Goal: Information Seeking & Learning: Learn about a topic

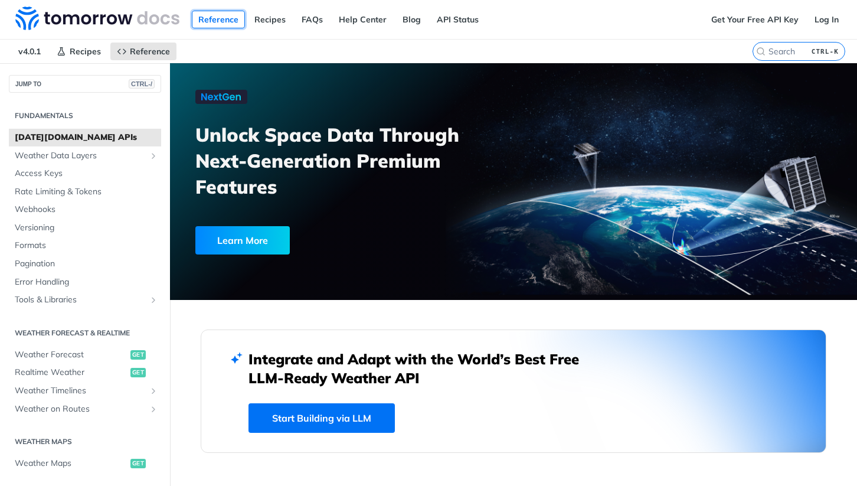
click at [218, 19] on link "Reference" at bounding box center [218, 20] width 53 height 18
click at [85, 173] on span "Access Keys" at bounding box center [86, 174] width 143 height 12
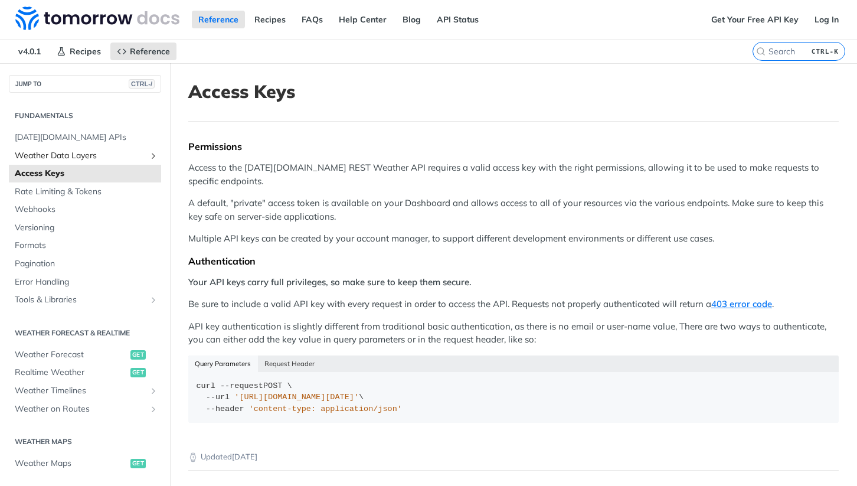
click at [85, 155] on span "Weather Data Layers" at bounding box center [80, 156] width 131 height 12
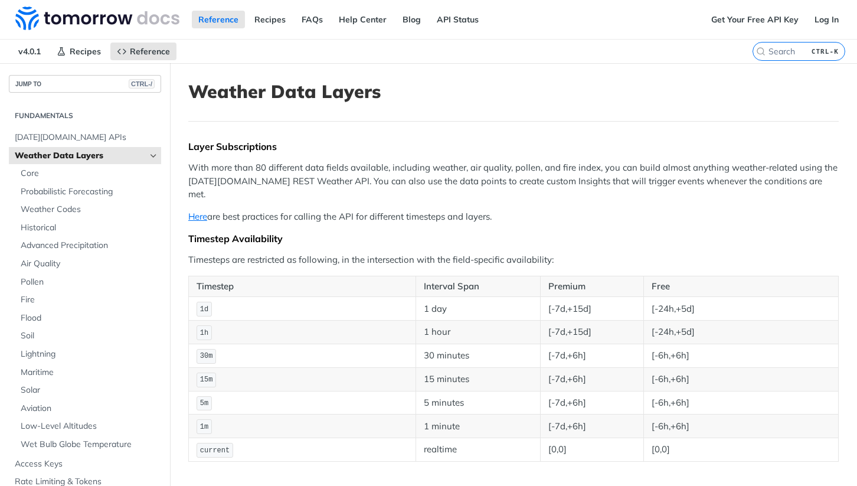
click at [85, 84] on button "JUMP TO CTRL-/" at bounding box center [85, 84] width 152 height 18
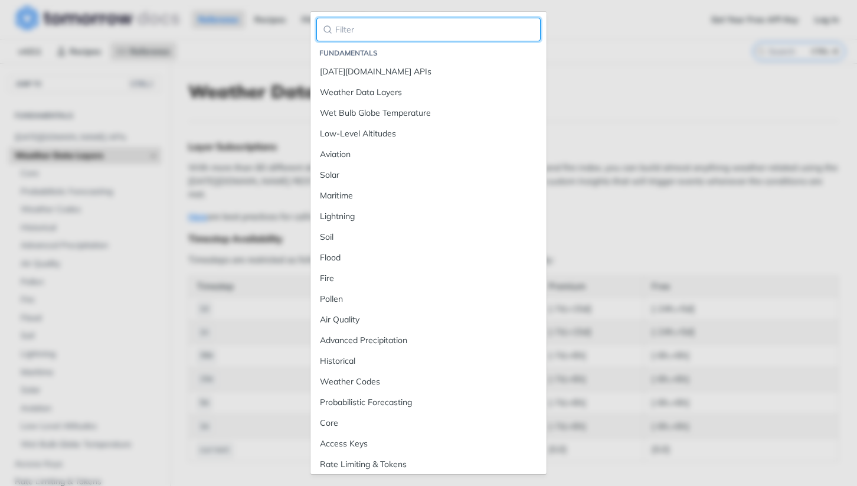
click at [429, 30] on input "search" at bounding box center [428, 30] width 224 height 24
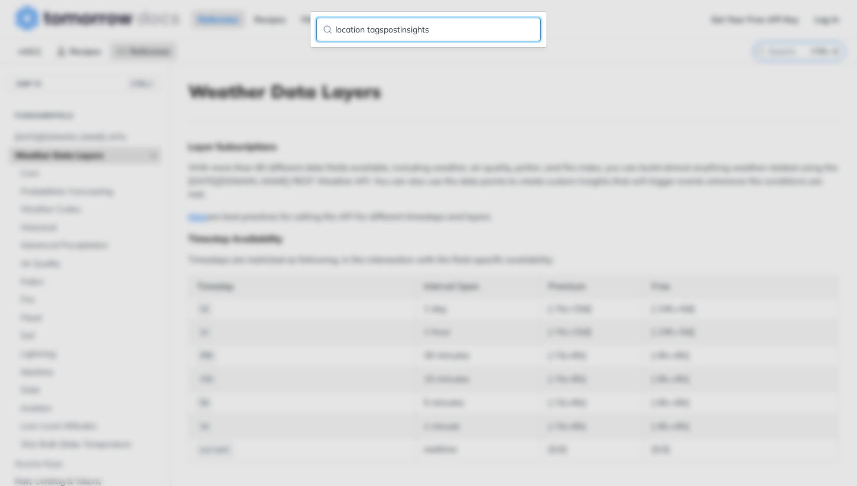
type input "location tagspostinsights"
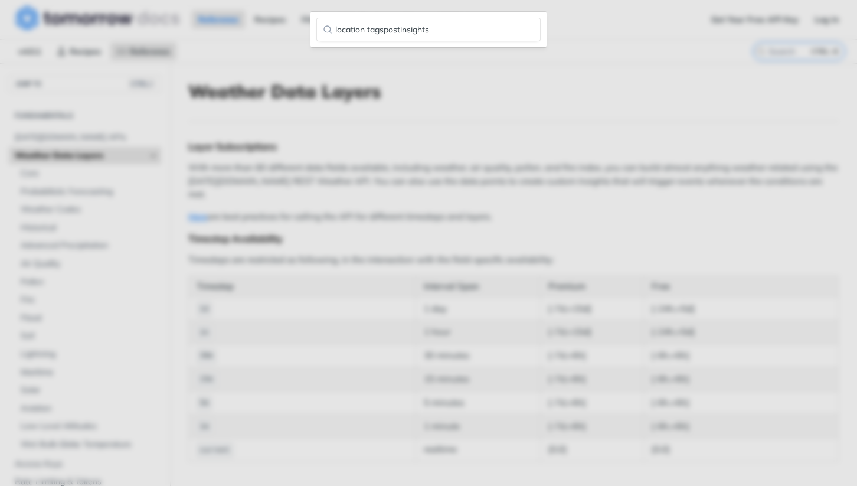
click at [429, 243] on div "location tagspostinsights" at bounding box center [428, 243] width 857 height 486
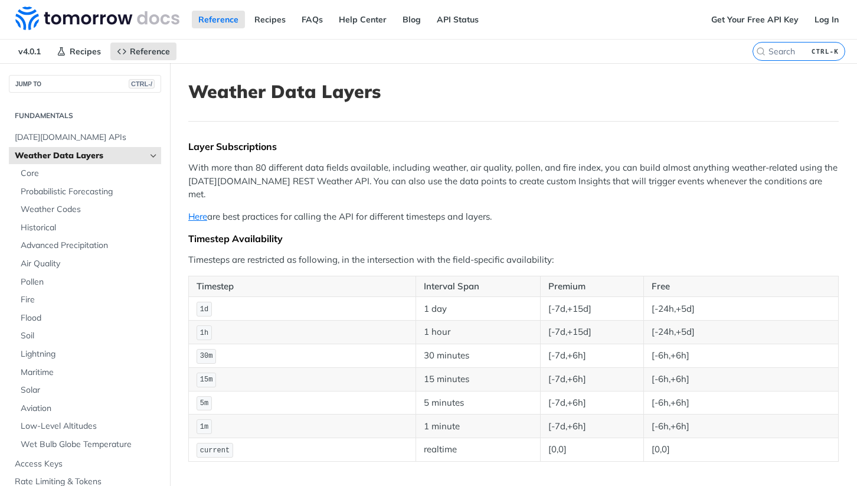
scroll to position [243, 0]
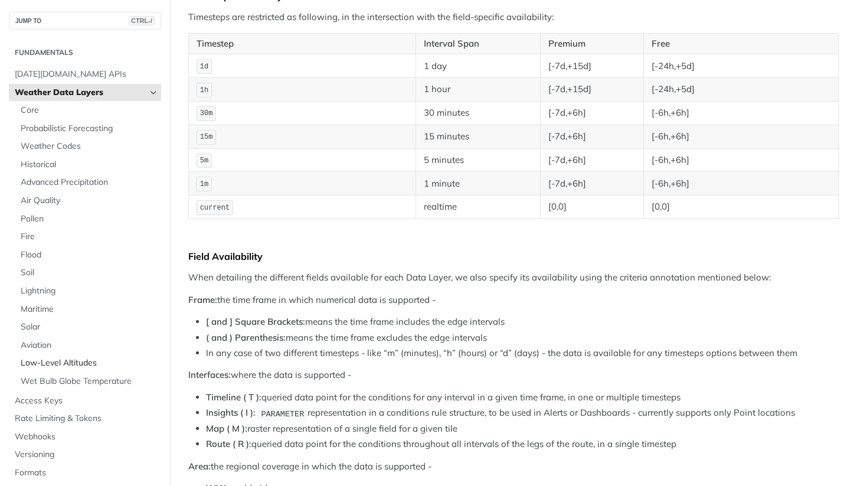
click at [88, 363] on span "Low-Level Altitudes" at bounding box center [90, 363] width 138 height 12
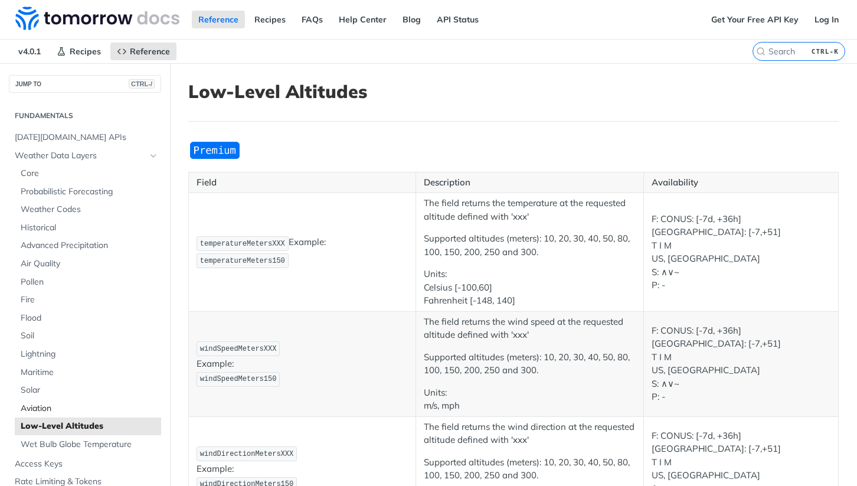
click at [88, 408] on span "Aviation" at bounding box center [90, 409] width 138 height 12
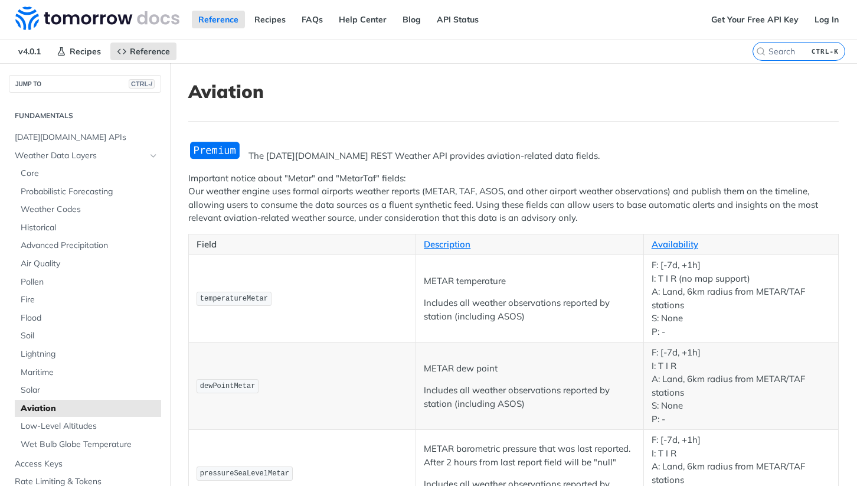
click at [429, 19] on div "Reference Recipes FAQs Help Center Blog API Status" at bounding box center [352, 19] width 705 height 39
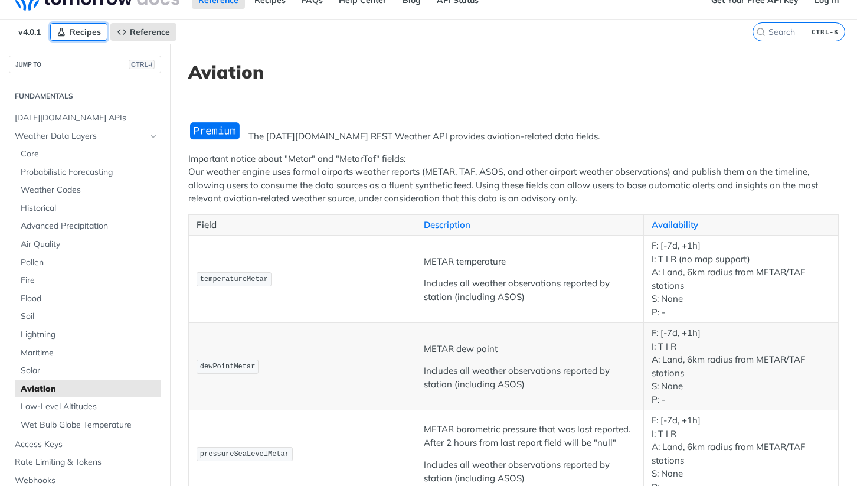
click at [79, 32] on span "Recipes" at bounding box center [85, 32] width 31 height 11
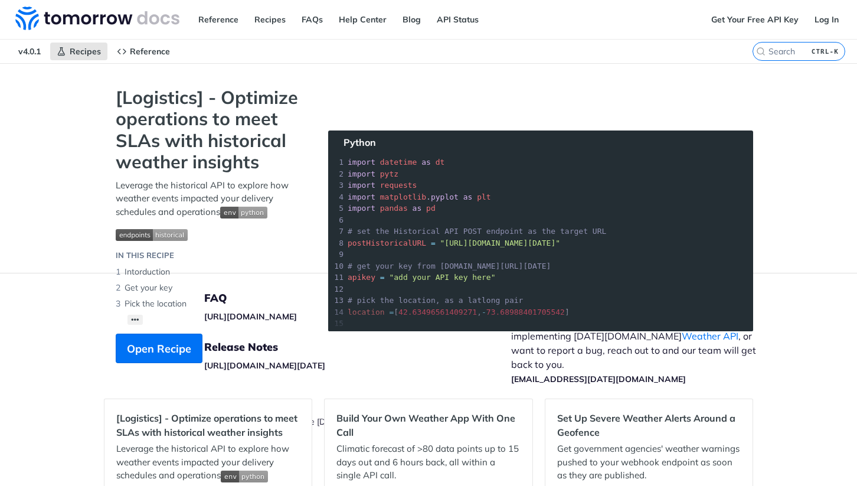
click at [97, 19] on img at bounding box center [97, 18] width 164 height 24
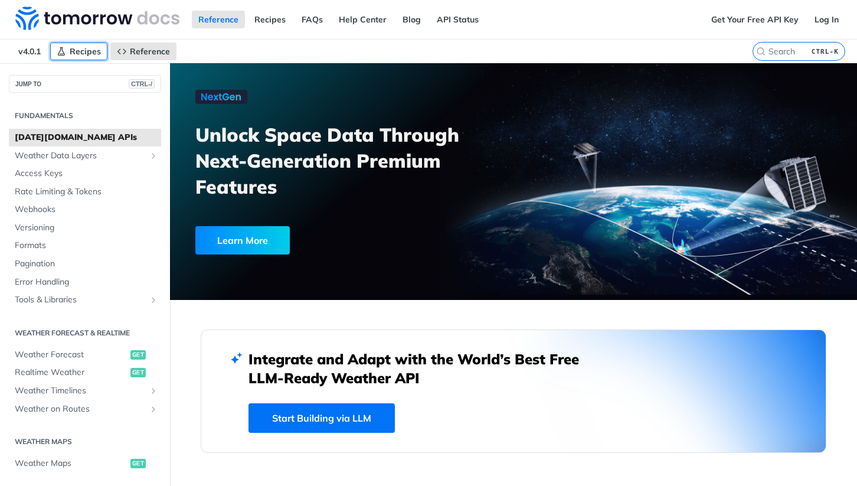
click at [79, 51] on span "Recipes" at bounding box center [85, 51] width 31 height 11
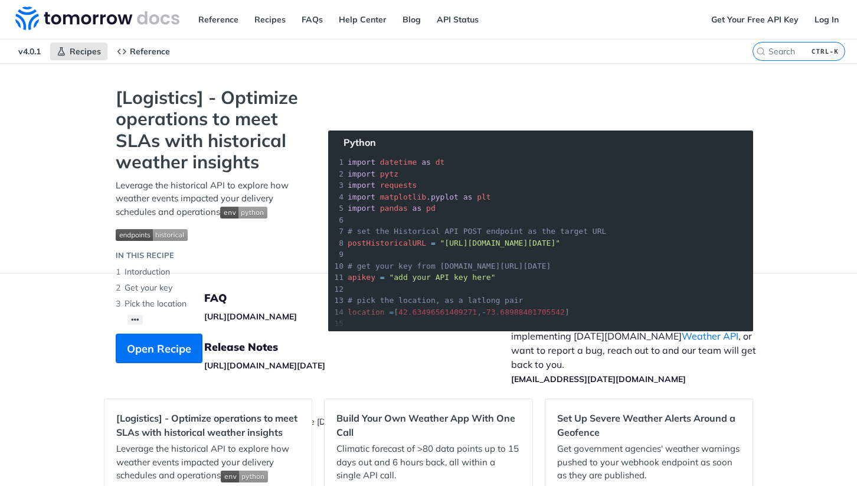
click at [697, 300] on section "[Logistics] - Optimize operations to meet SLAs with historical weather insights…" at bounding box center [428, 237] width 649 height 300
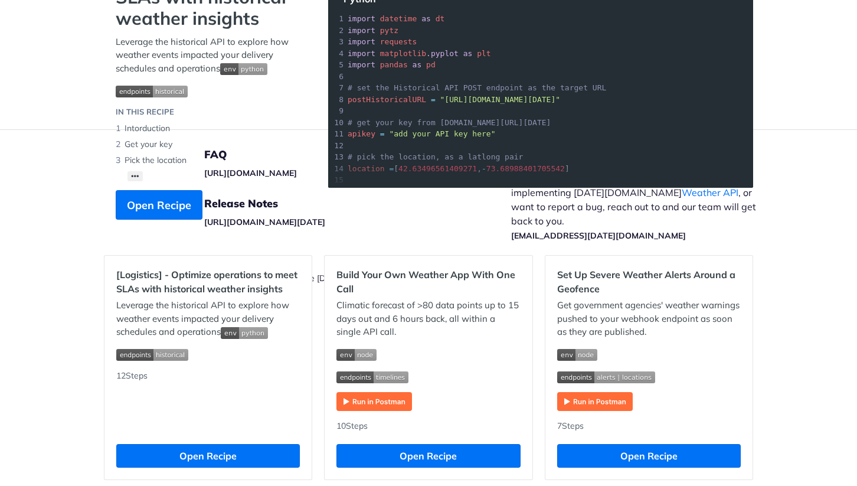
click at [595, 401] on img "Expand image" at bounding box center [595, 401] width 76 height 19
